Goal: Obtain resource: Download file/media

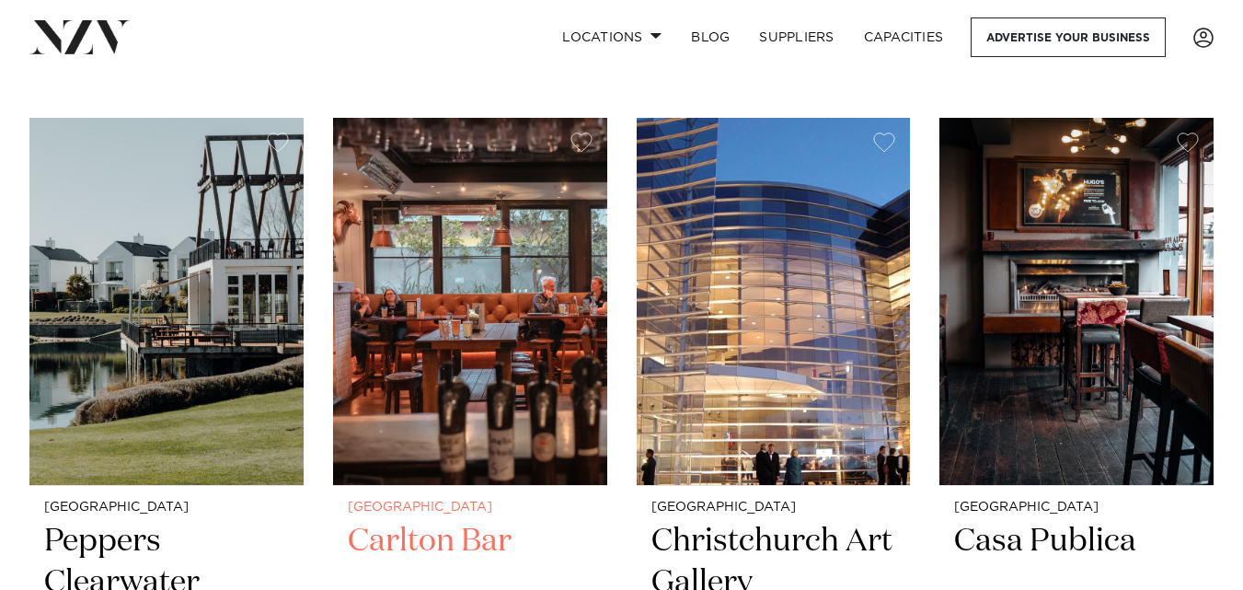
scroll to position [1564, 0]
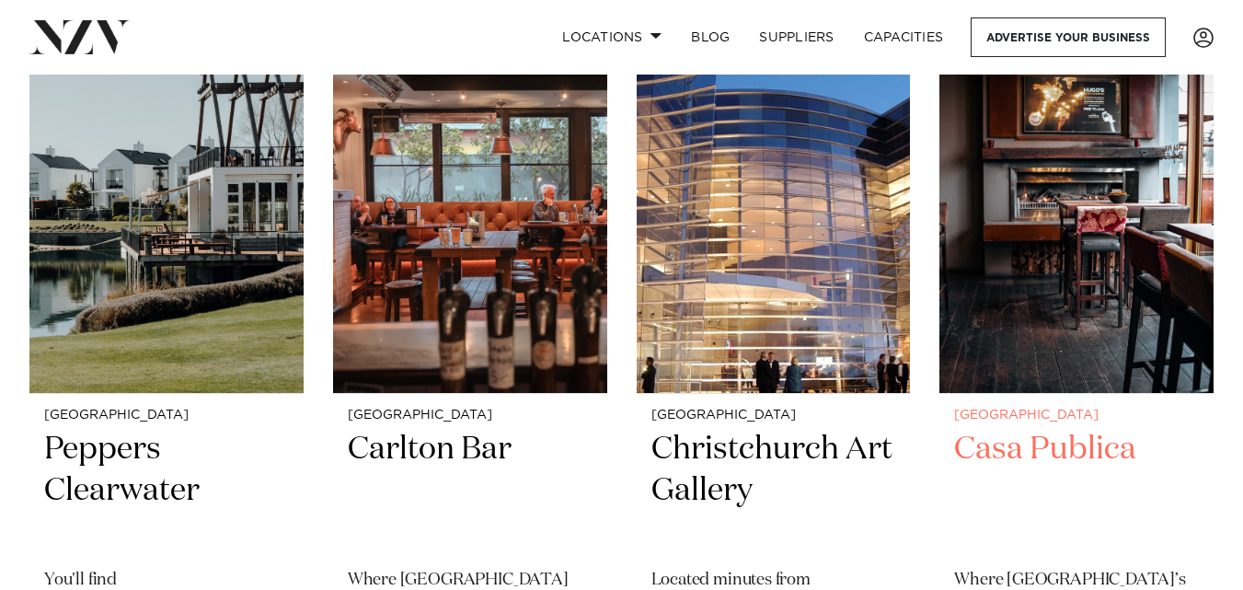
click at [993, 428] on div "Christchurch Casa Publica Where Christchurch’s most spirited venue meets polish…" at bounding box center [1076, 578] width 274 height 369
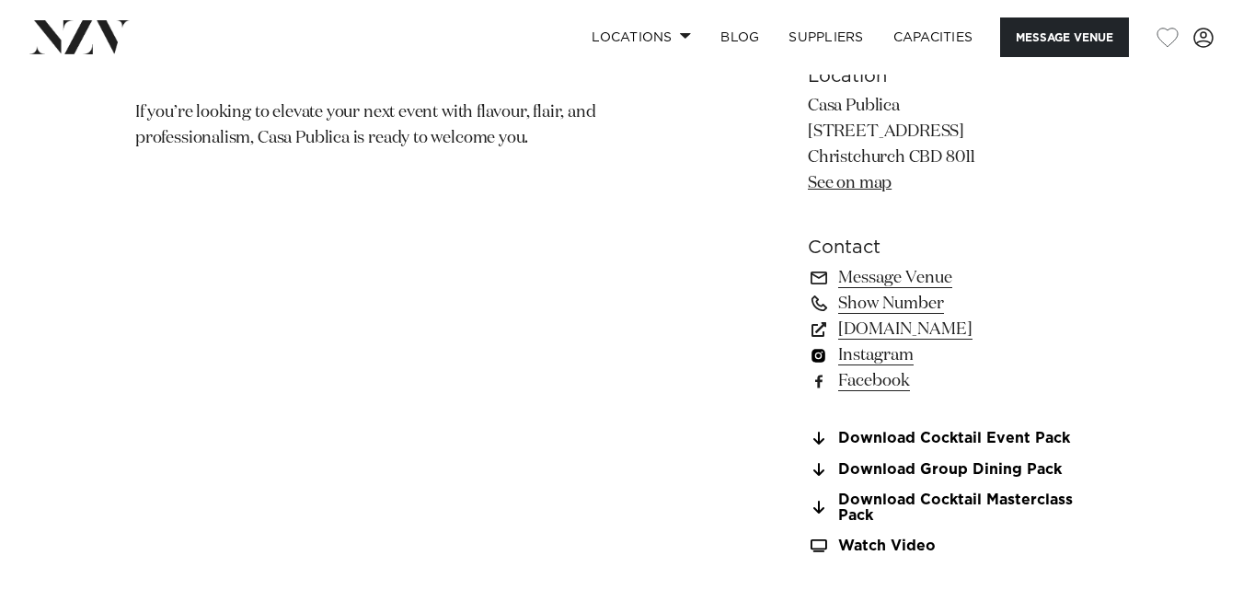
scroll to position [1472, 0]
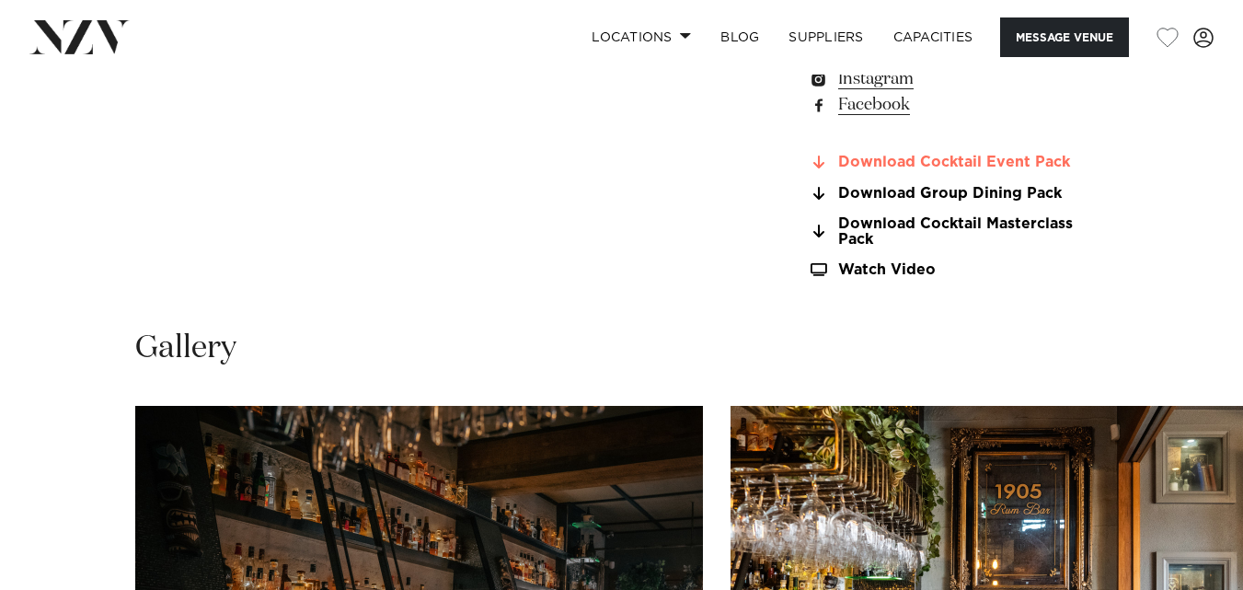
click at [1033, 155] on link "Download Cocktail Event Pack" at bounding box center [958, 163] width 300 height 17
